Goal: Task Accomplishment & Management: Manage account settings

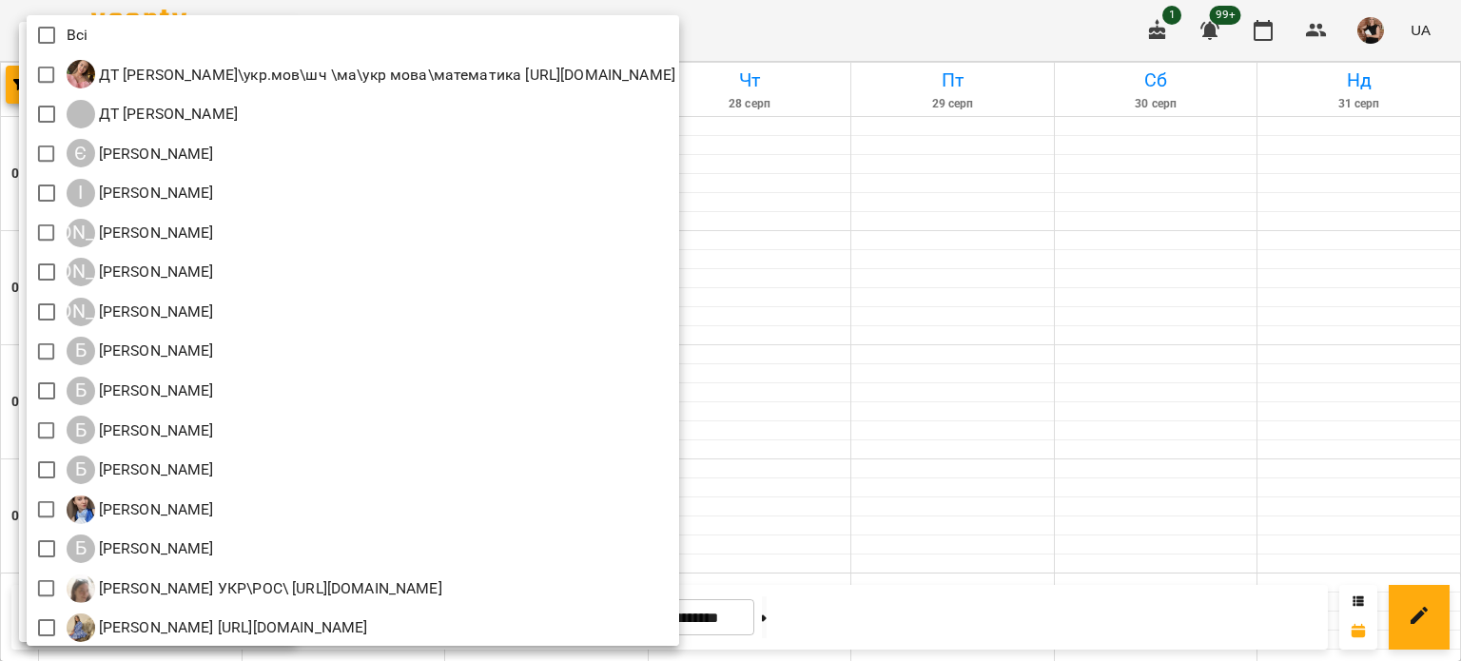
scroll to position [1141, 0]
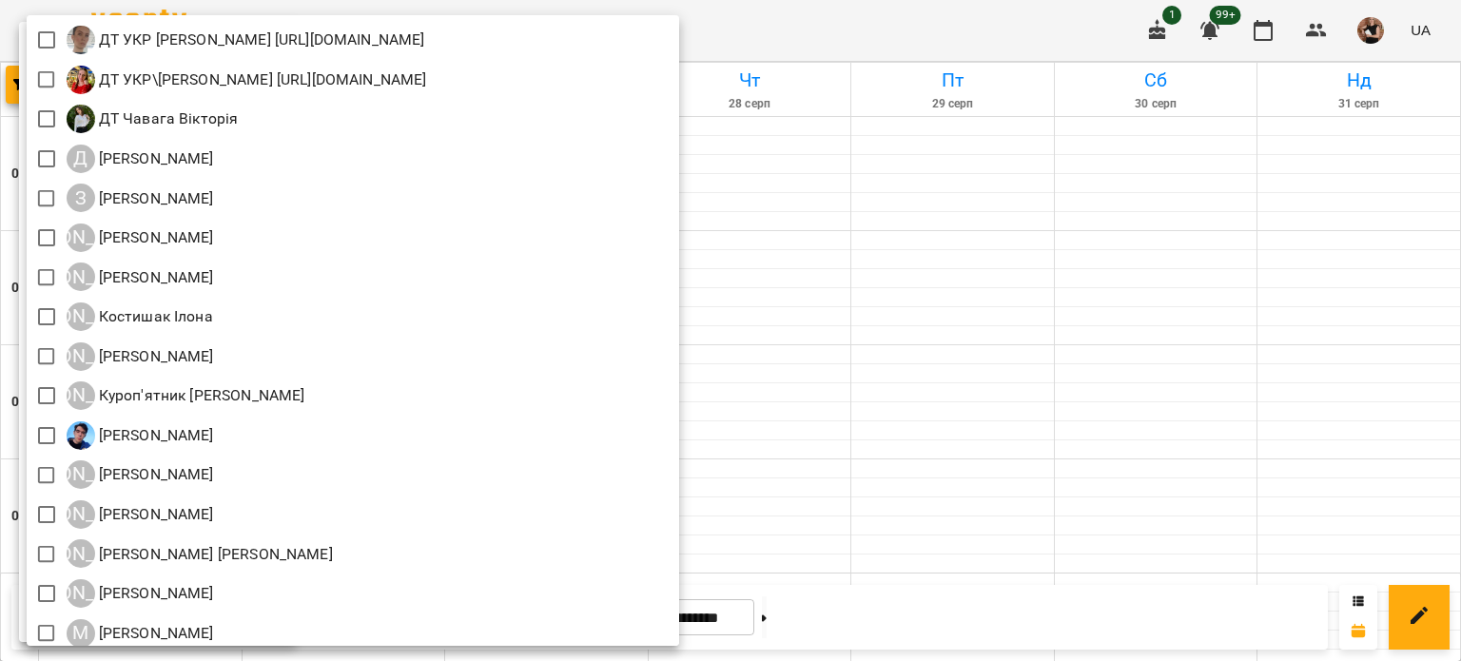
click at [930, 328] on div at bounding box center [730, 330] width 1461 height 661
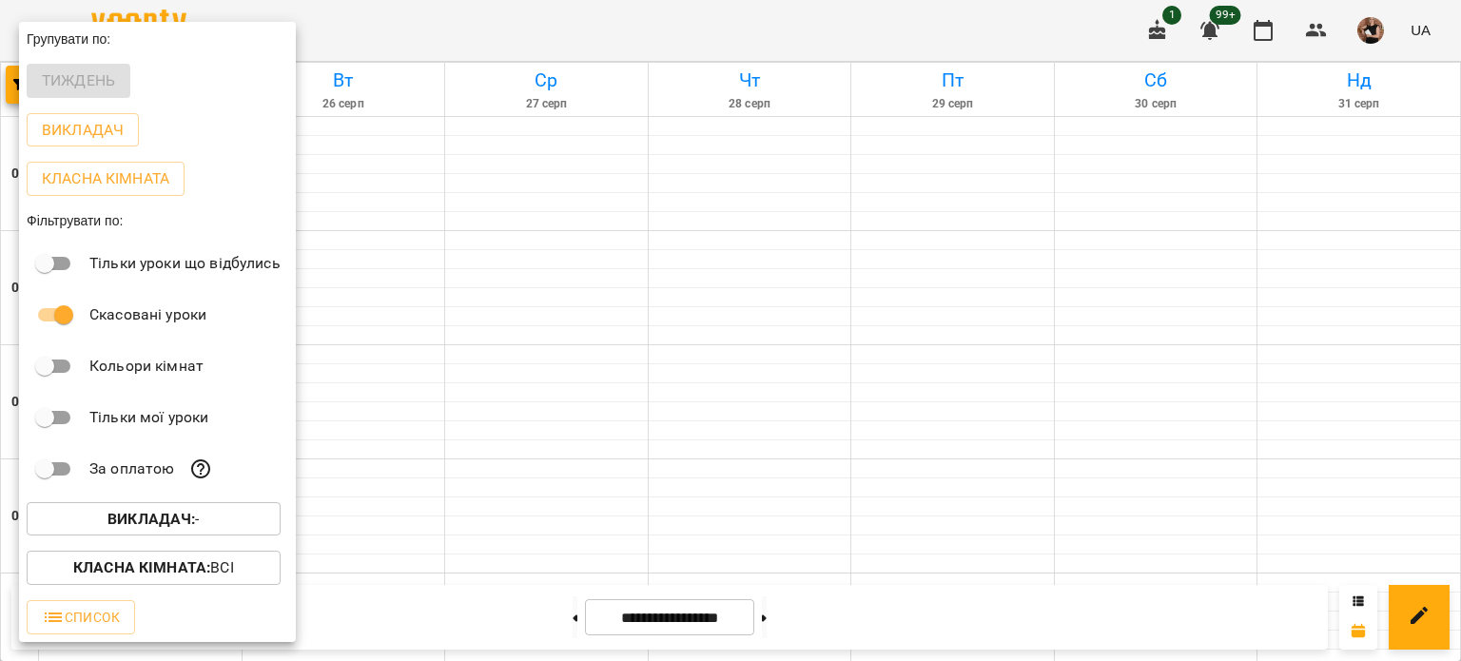
click at [186, 527] on b "Викладач :" at bounding box center [150, 519] width 87 height 18
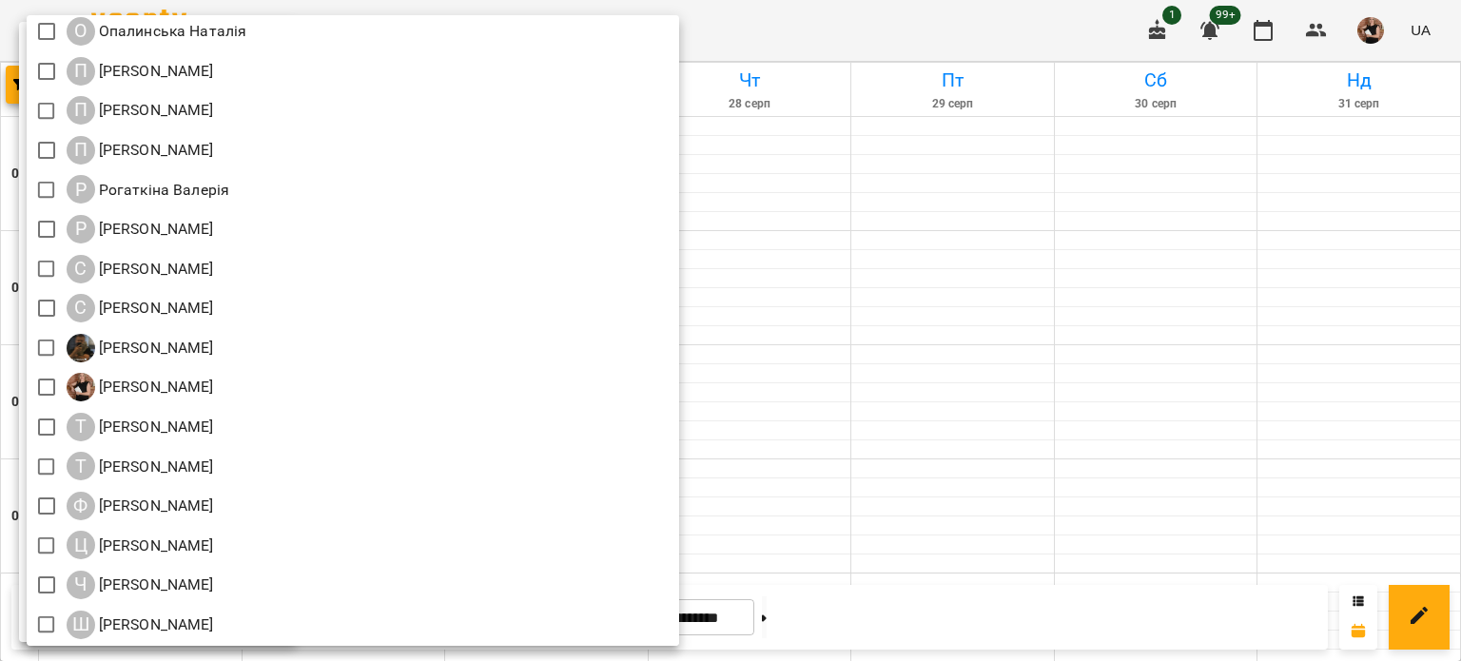
scroll to position [2139, 0]
click at [931, 393] on div at bounding box center [730, 330] width 1461 height 661
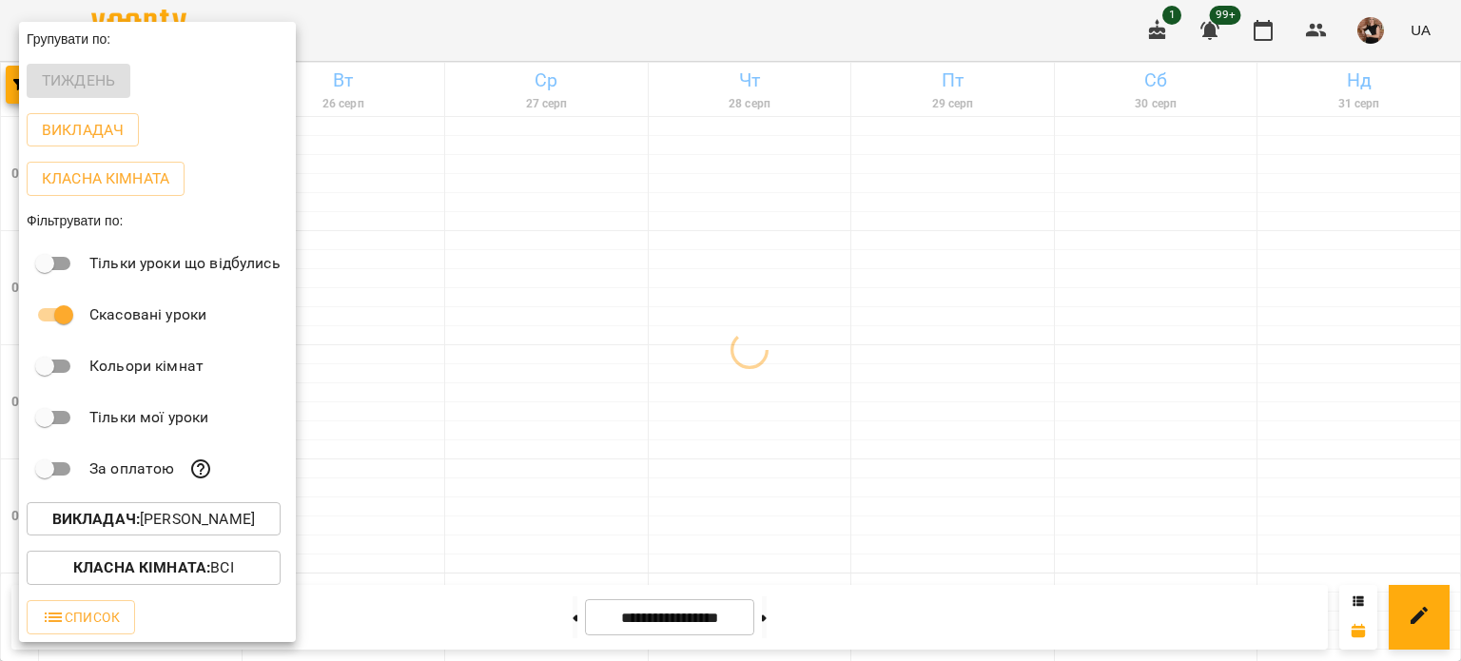
click at [931, 393] on div at bounding box center [730, 330] width 1461 height 661
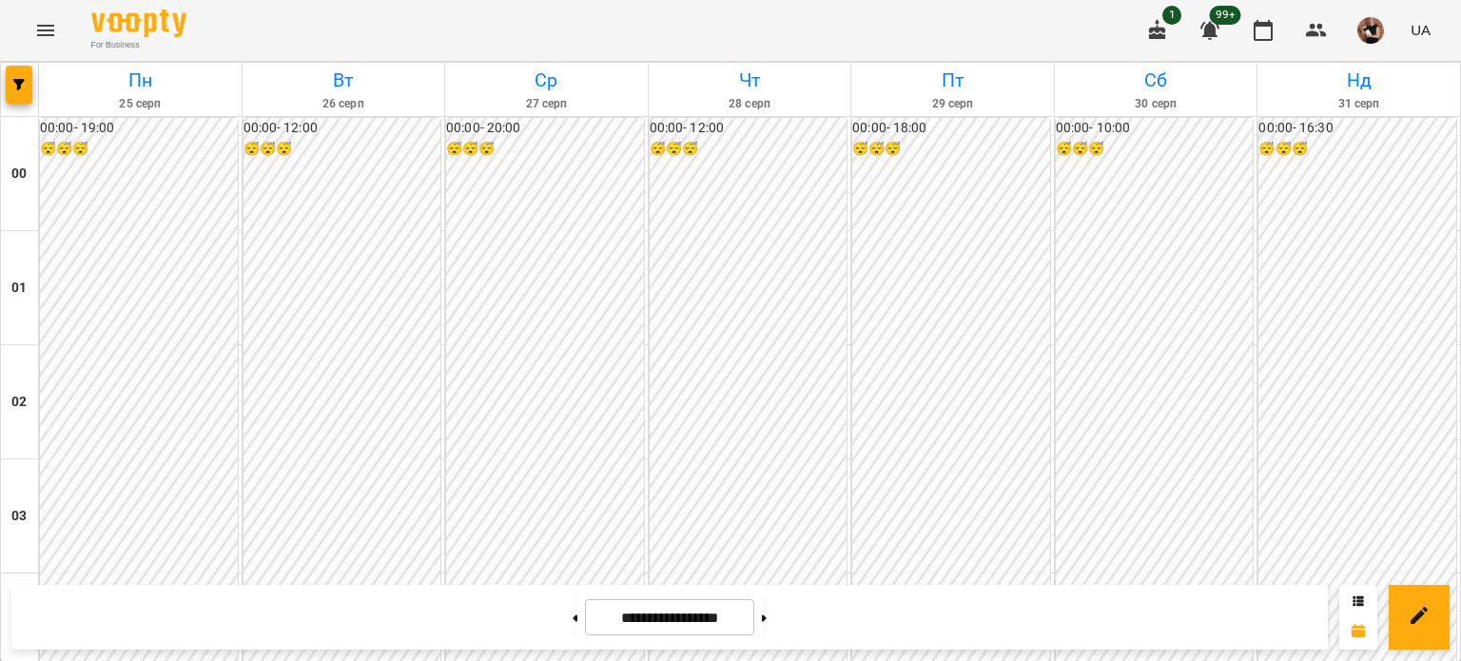
scroll to position [1994, 0]
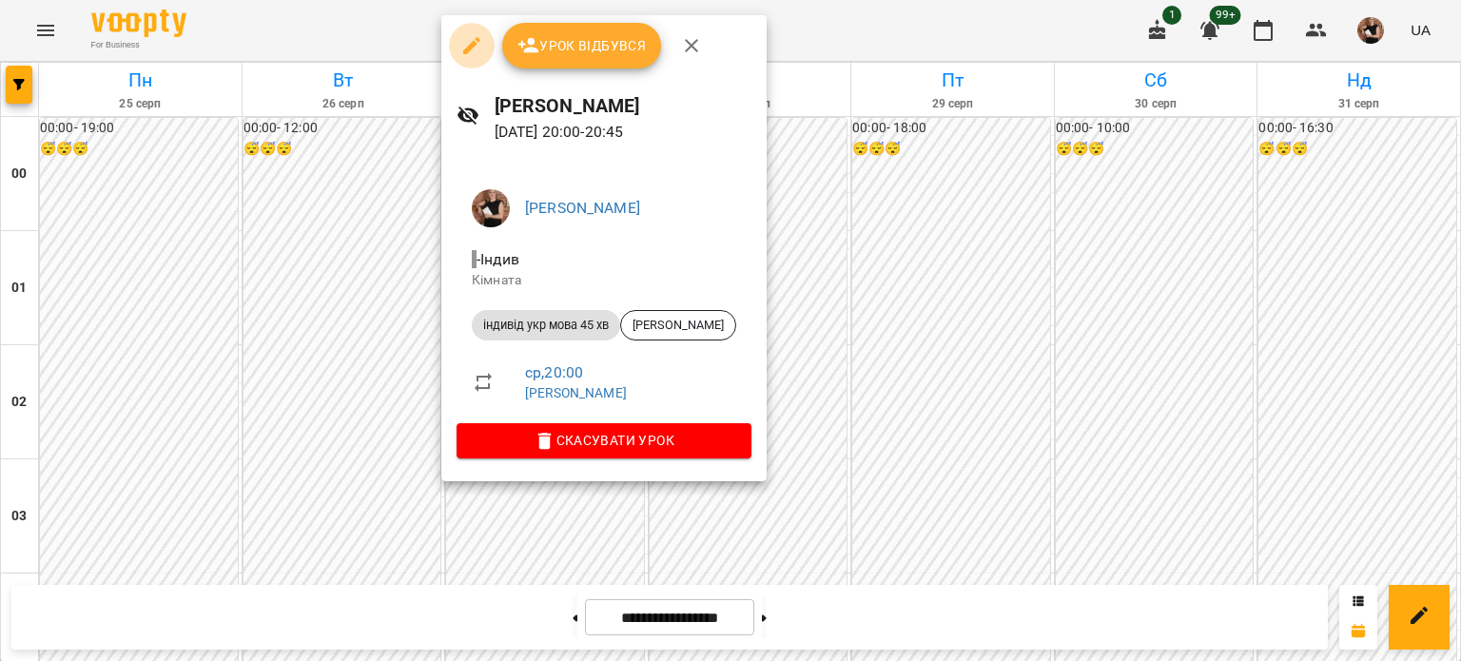
click at [464, 48] on icon "button" at bounding box center [471, 45] width 23 height 23
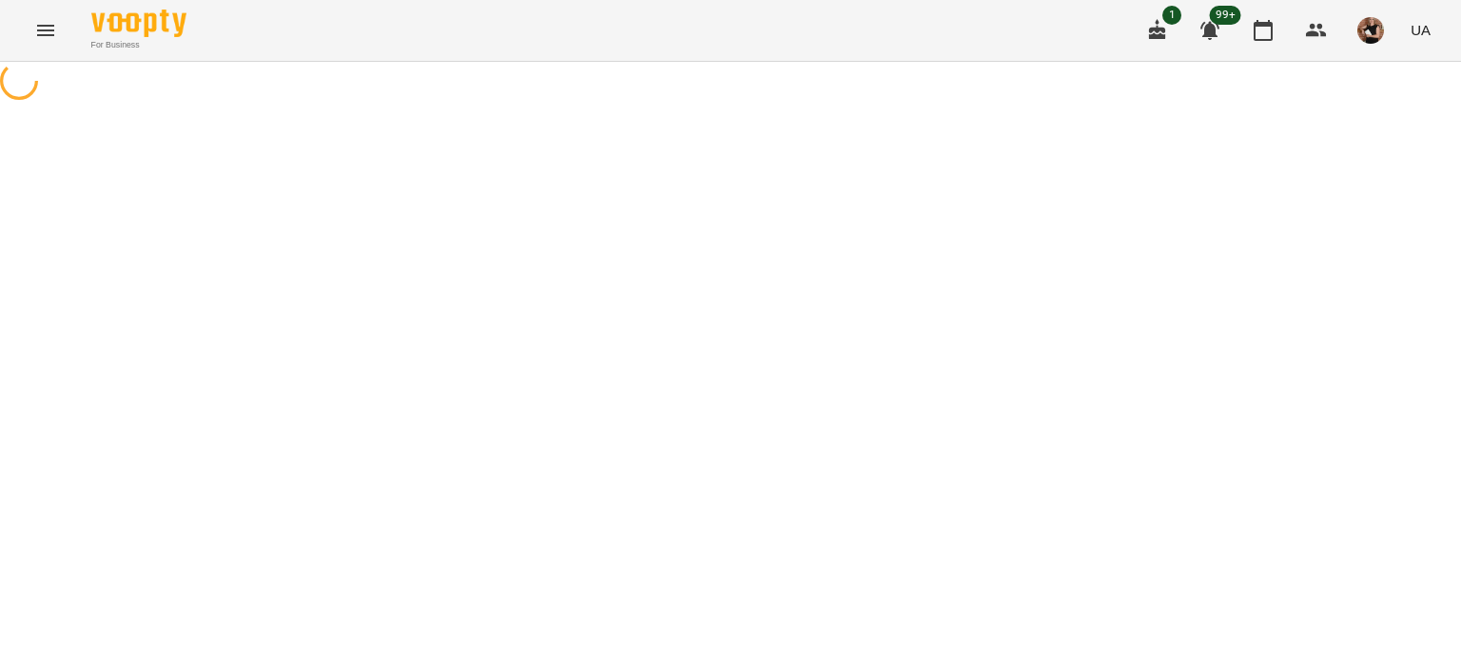
select select "**********"
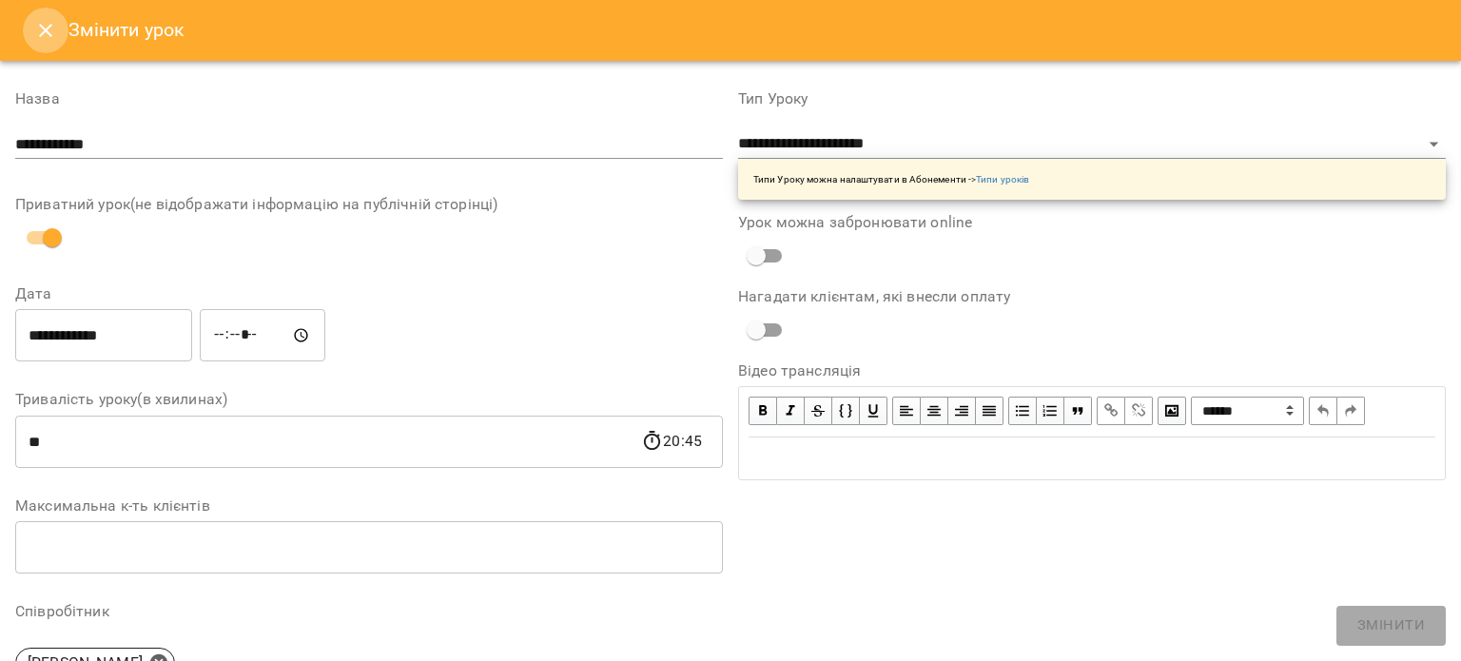
click at [40, 31] on icon "Close" at bounding box center [45, 30] width 23 height 23
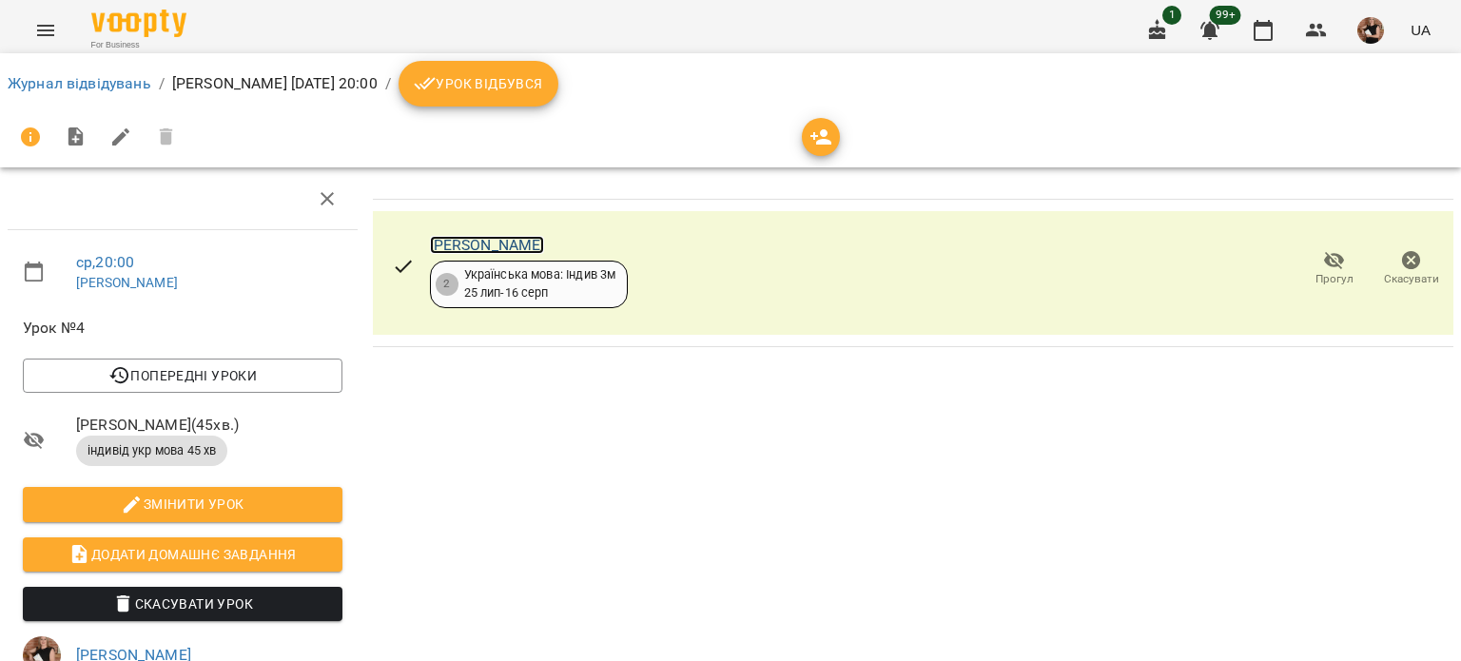
click at [489, 242] on link "[PERSON_NAME]" at bounding box center [487, 245] width 115 height 18
